Goal: Navigation & Orientation: Find specific page/section

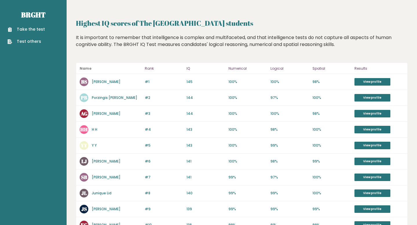
click at [104, 113] on link "[PERSON_NAME]" at bounding box center [106, 113] width 29 height 5
